Goal: Task Accomplishment & Management: Manage account settings

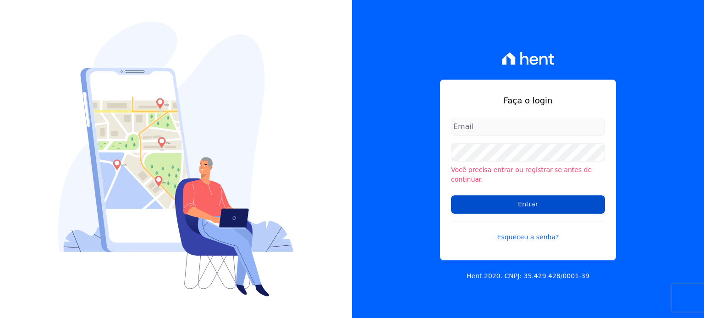
type input "[PERSON_NAME][EMAIL_ADDRESS][PERSON_NAME][DOMAIN_NAME]"
click at [503, 203] on input "Entrar" at bounding box center [528, 205] width 154 height 18
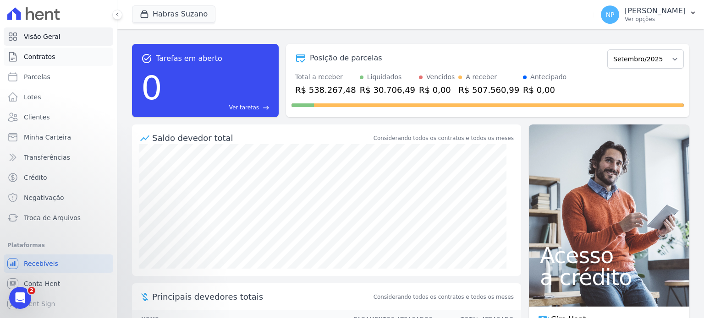
click at [69, 55] on link "Contratos" at bounding box center [59, 57] width 110 height 18
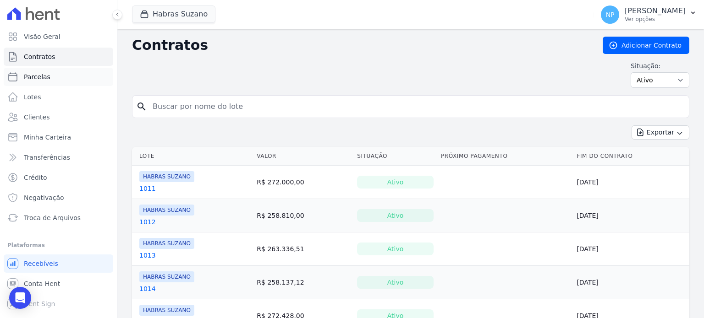
click at [43, 84] on link "Parcelas" at bounding box center [59, 77] width 110 height 18
select select
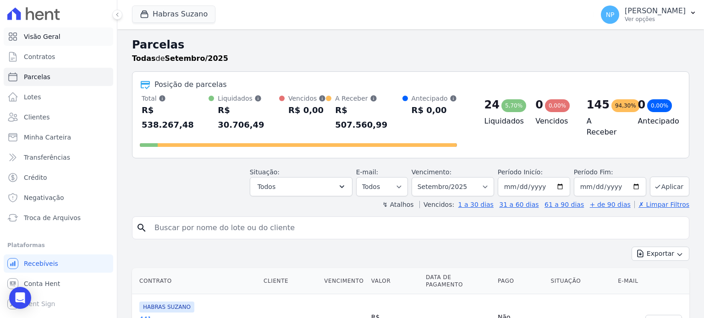
click at [40, 38] on span "Visão Geral" at bounding box center [42, 36] width 37 height 9
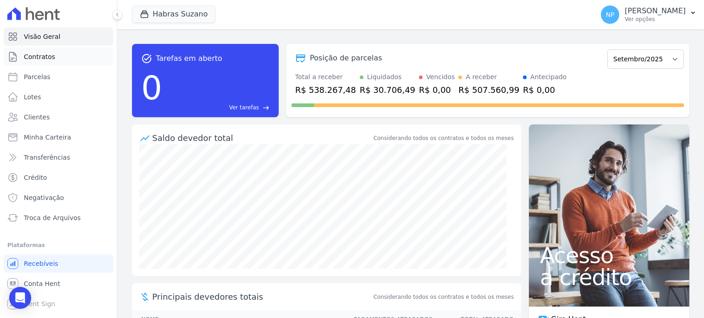
click at [44, 59] on span "Contratos" at bounding box center [39, 56] width 31 height 9
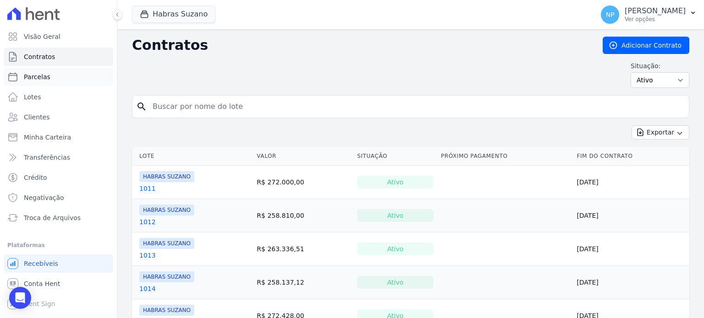
click at [36, 78] on span "Parcelas" at bounding box center [37, 76] width 27 height 9
select select
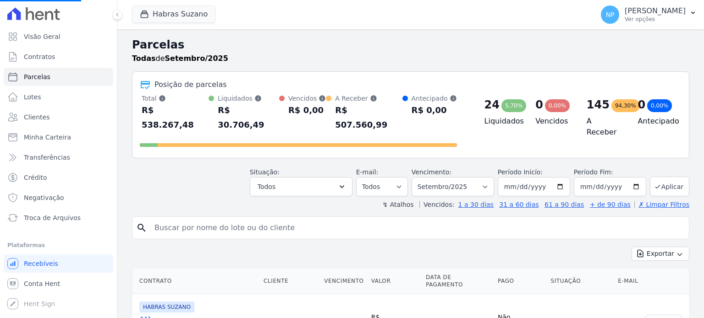
select select
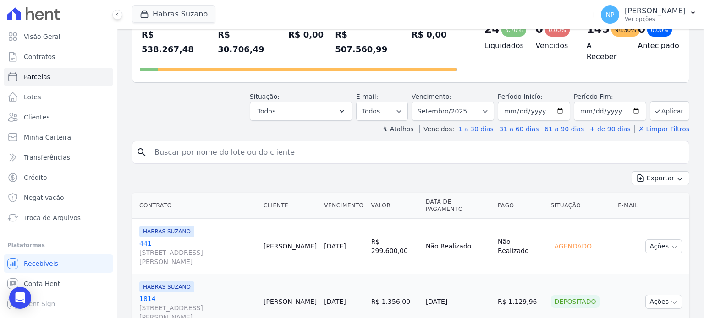
scroll to position [92, 0]
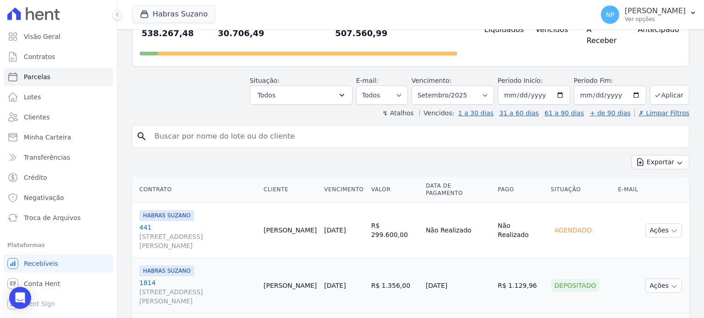
drag, startPoint x: 600, startPoint y: 216, endPoint x: 548, endPoint y: 215, distance: 52.2
click at [548, 215] on td "Agendado" at bounding box center [580, 230] width 67 height 55
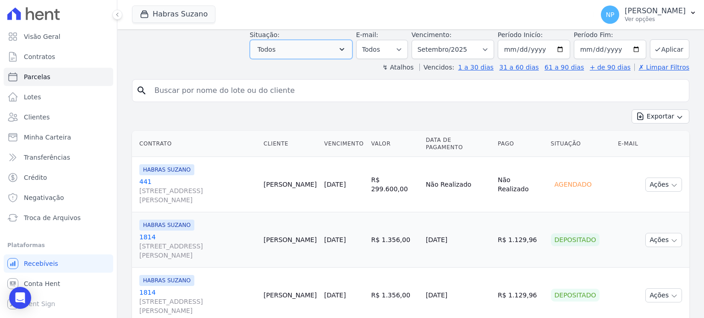
click at [310, 40] on button "Todos" at bounding box center [301, 49] width 103 height 19
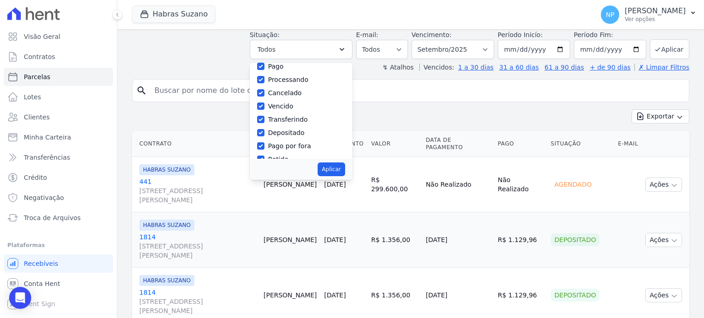
scroll to position [61, 0]
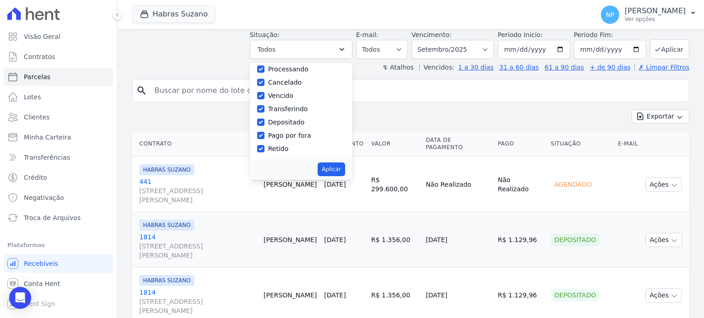
drag, startPoint x: 316, startPoint y: 121, endPoint x: 277, endPoint y: 123, distance: 39.0
click at [277, 129] on div "Pago por fora" at bounding box center [301, 135] width 88 height 13
click at [419, 182] on td "R$ 299.600,00" at bounding box center [394, 184] width 55 height 55
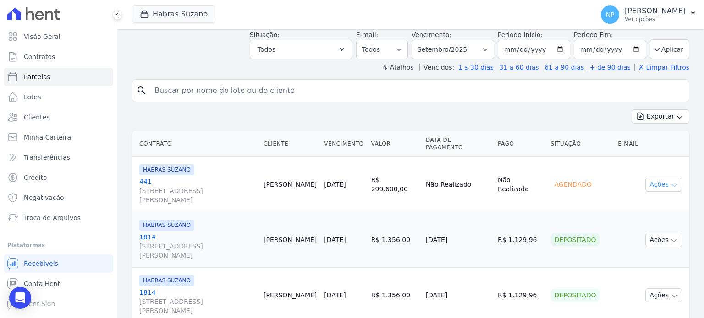
click at [655, 178] on button "Ações" at bounding box center [663, 185] width 37 height 14
click at [367, 161] on td "01/09/2025" at bounding box center [343, 184] width 47 height 55
click at [176, 165] on span "HABRAS SUZANO" at bounding box center [166, 170] width 55 height 11
click at [174, 186] on span "Rua Fradique Coutinho, 30, ANDAR 10 CONJ 101, Pinheiros" at bounding box center [197, 195] width 117 height 18
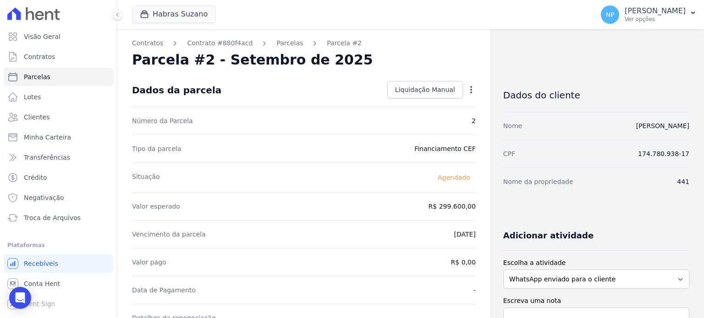
drag, startPoint x: 427, startPoint y: 150, endPoint x: 472, endPoint y: 151, distance: 44.9
click at [472, 151] on div "Contratos Contrato #880f4acd Parcelas Parcela #2 Parcela #2 - Setembro de 2025 …" at bounding box center [303, 323] width 373 height 589
drag, startPoint x: 427, startPoint y: 208, endPoint x: 475, endPoint y: 207, distance: 47.7
click at [475, 207] on div "Contratos Contrato #880f4acd Parcelas Parcela #2 Parcela #2 - Setembro de 2025 …" at bounding box center [303, 323] width 373 height 589
click at [65, 139] on span "Minha Carteira" at bounding box center [47, 137] width 47 height 9
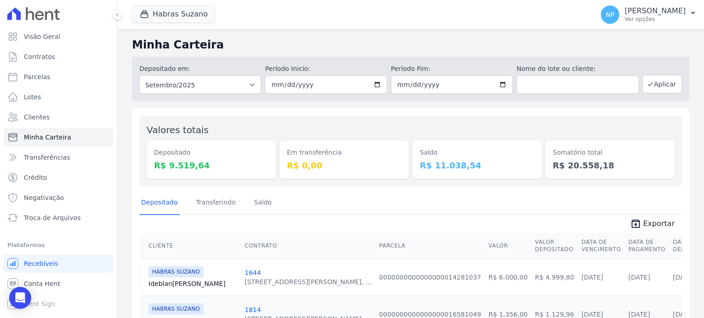
drag, startPoint x: 202, startPoint y: 170, endPoint x: 155, endPoint y: 157, distance: 48.2
click at [155, 157] on div "Depositado R$ 9.519,64" at bounding box center [211, 160] width 129 height 38
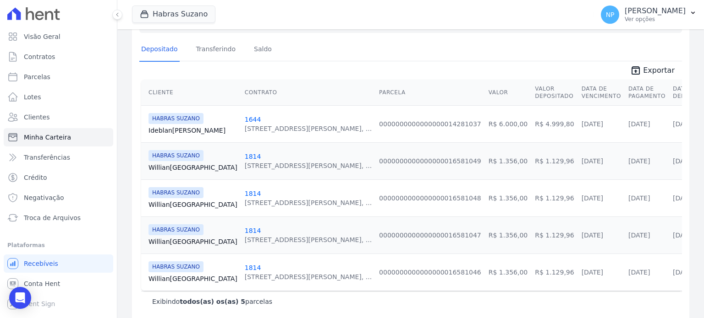
scroll to position [162, 0]
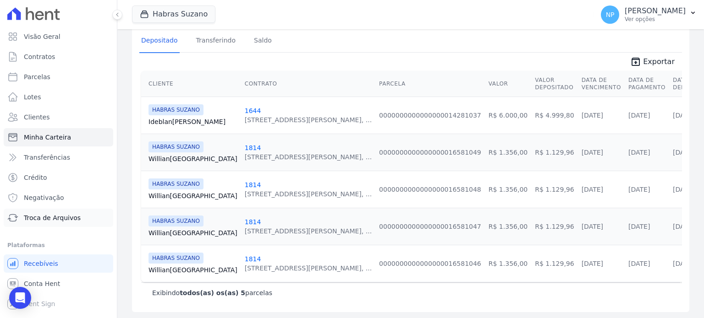
click at [71, 216] on span "Troca de Arquivos" at bounding box center [52, 218] width 57 height 9
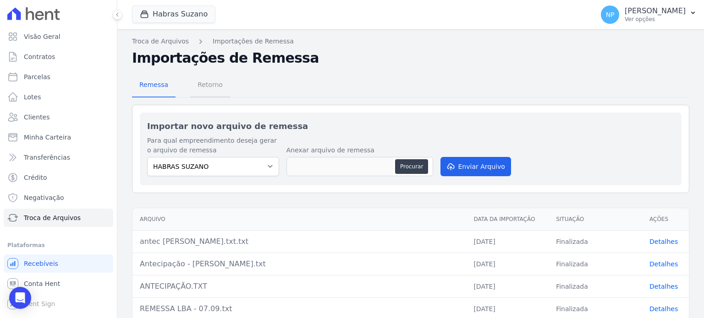
click at [211, 90] on span "Retorno" at bounding box center [210, 85] width 36 height 18
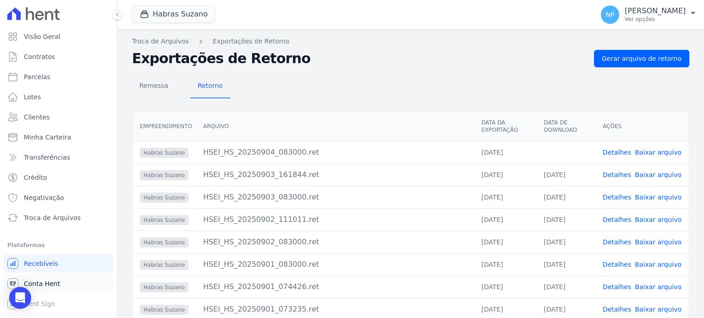
click at [49, 279] on link "Conta Hent" at bounding box center [59, 284] width 110 height 18
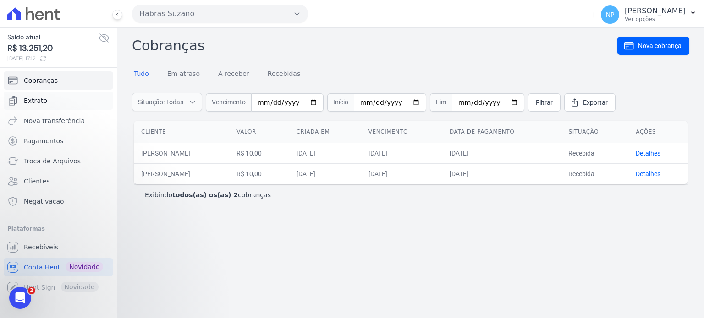
click at [63, 103] on link "Extrato" at bounding box center [59, 101] width 110 height 18
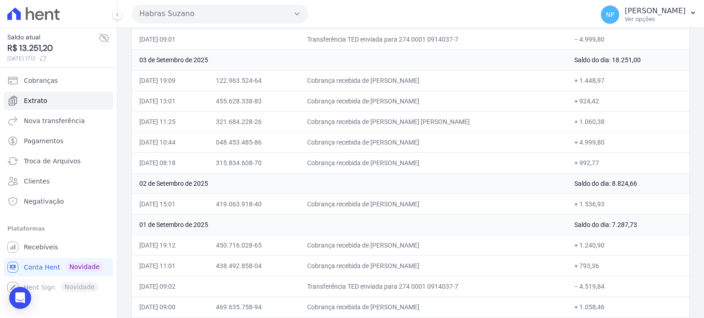
scroll to position [92, 0]
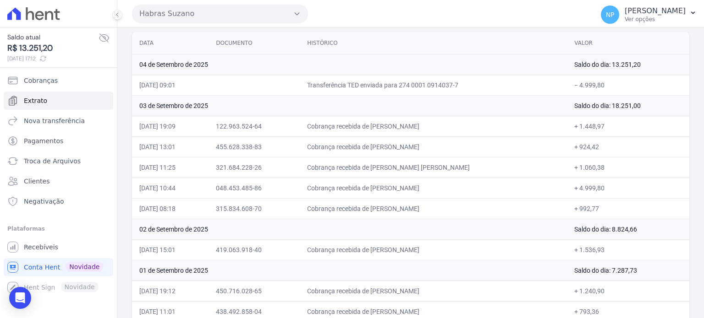
drag, startPoint x: 609, startPoint y: 83, endPoint x: 134, endPoint y: 85, distance: 475.6
click at [134, 85] on tr "04/09/2025, 09:01 Transferência TED enviada para 274 0001 0914037-7 − 4.999,80" at bounding box center [410, 85] width 557 height 21
click at [208, 82] on td "04/09/2025, 09:01" at bounding box center [170, 85] width 77 height 21
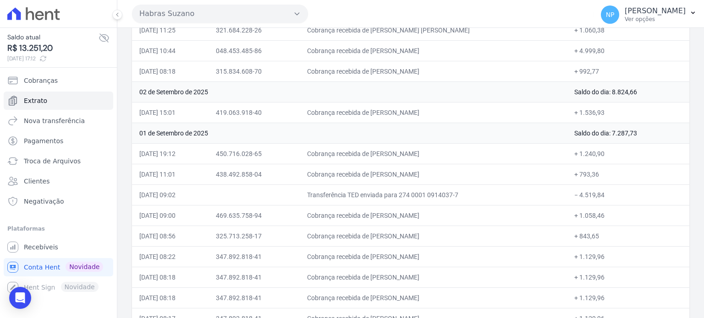
scroll to position [244, 0]
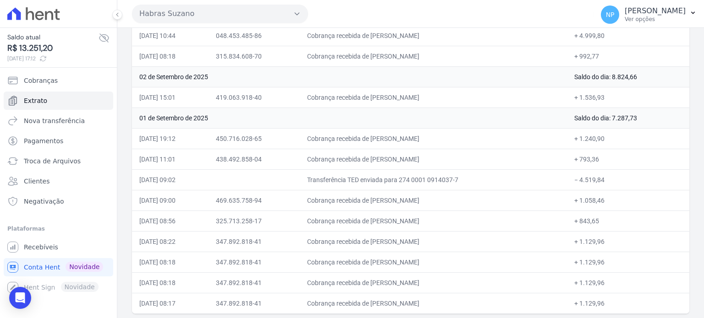
click at [648, 120] on td "Saldo do dia: 7.287,73" at bounding box center [628, 118] width 122 height 21
drag, startPoint x: 382, startPoint y: 177, endPoint x: 495, endPoint y: 179, distance: 112.7
click at [495, 179] on td "Transferência TED enviada para 274 0001 0914037-7" at bounding box center [433, 180] width 267 height 21
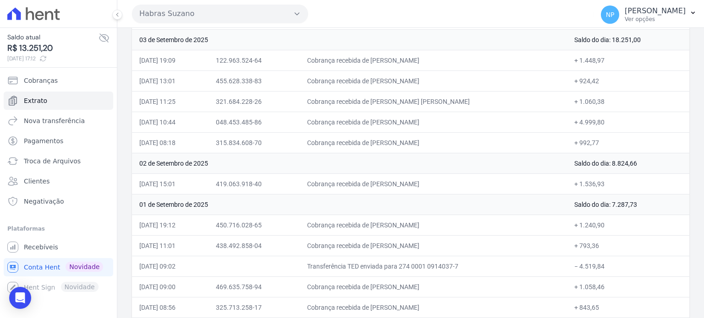
scroll to position [61, 0]
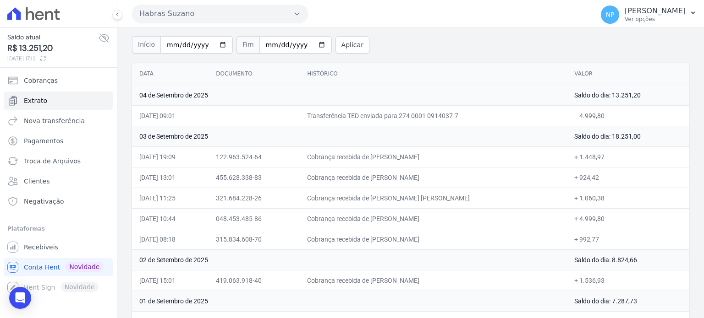
drag, startPoint x: 551, startPoint y: 114, endPoint x: 500, endPoint y: 113, distance: 50.4
click at [501, 113] on tr "04/09/2025, 09:01 Transferência TED enviada para 274 0001 0914037-7 − 4.999,80" at bounding box center [410, 115] width 557 height 21
